Goal: Find specific page/section: Find specific page/section

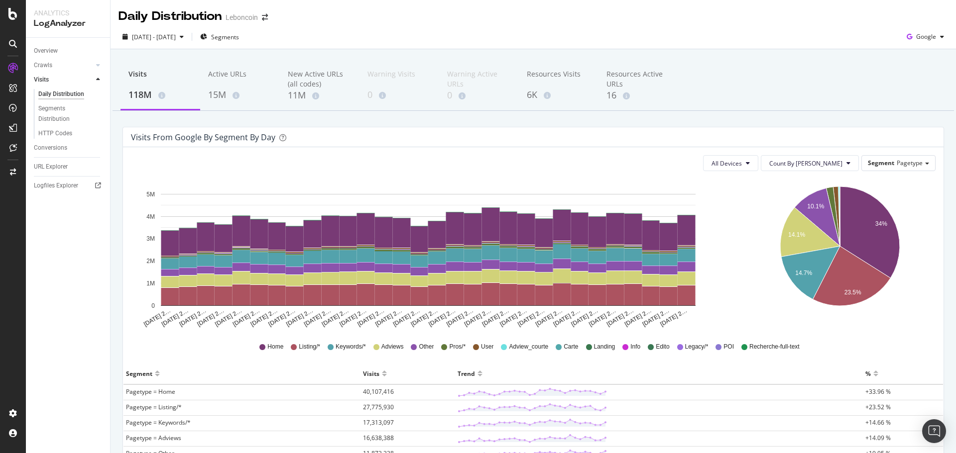
scroll to position [149, 0]
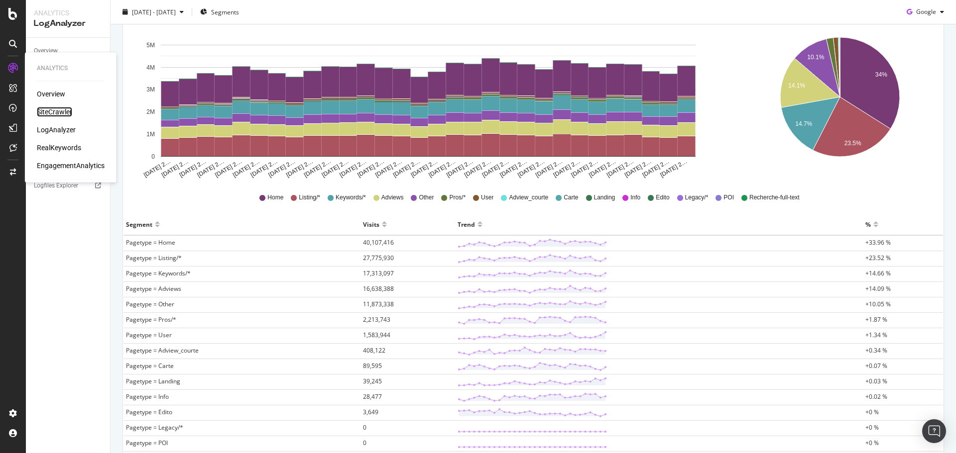
click at [53, 109] on div "SiteCrawler" at bounding box center [54, 112] width 35 height 10
